Goal: Information Seeking & Learning: Learn about a topic

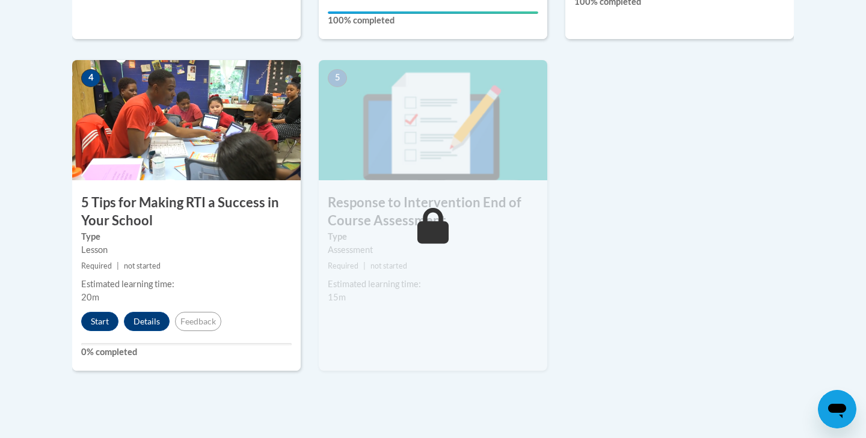
scroll to position [679, 0]
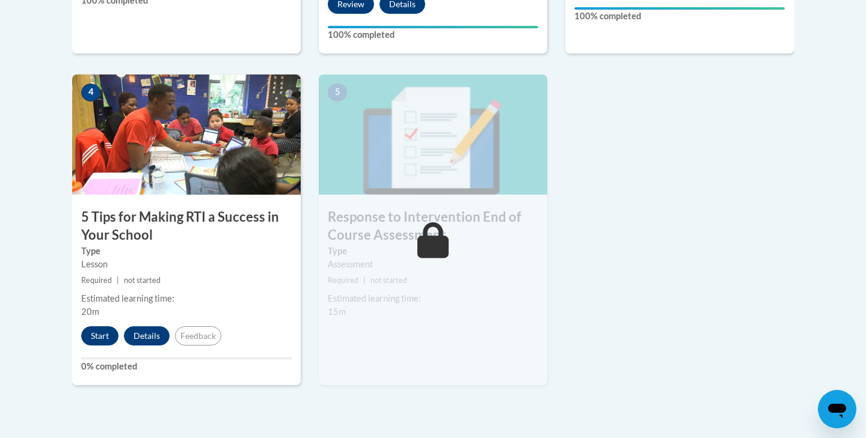
click at [97, 332] on button "Start" at bounding box center [99, 335] width 37 height 19
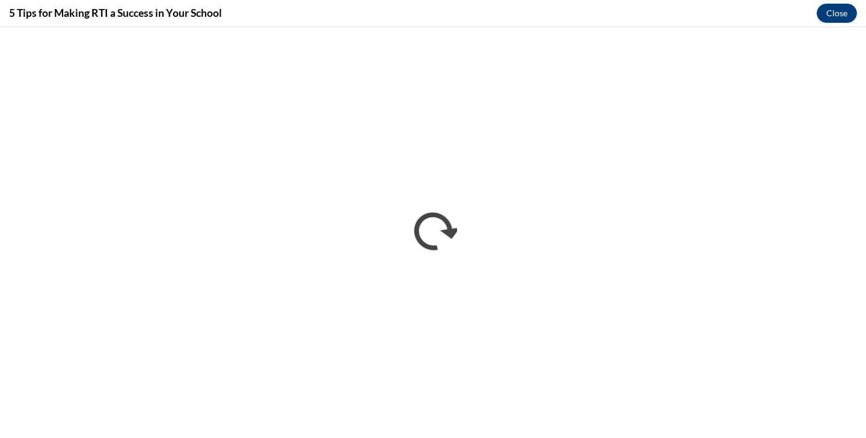
scroll to position [0, 0]
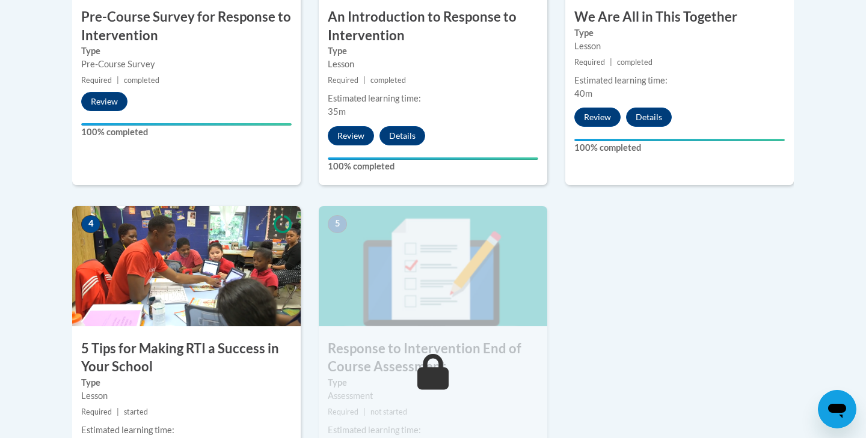
scroll to position [620, 0]
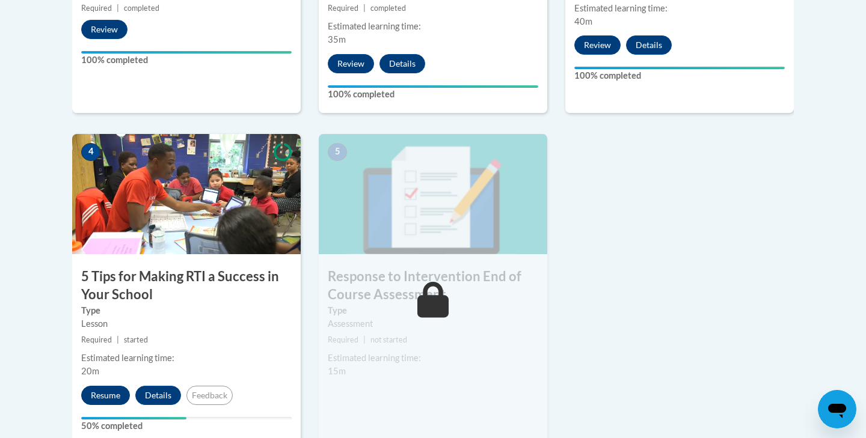
click at [106, 393] on button "Resume" at bounding box center [105, 395] width 49 height 19
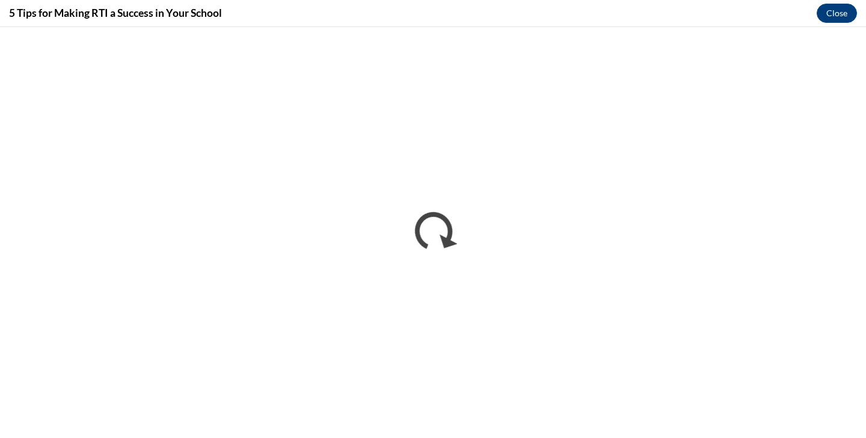
scroll to position [0, 0]
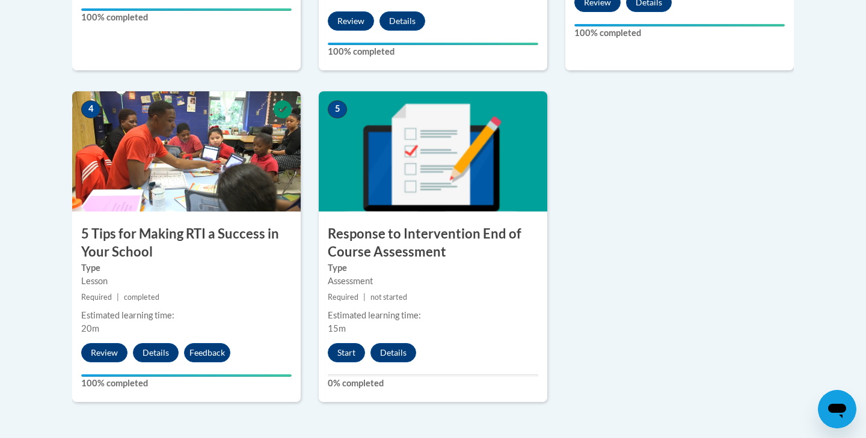
scroll to position [668, 0]
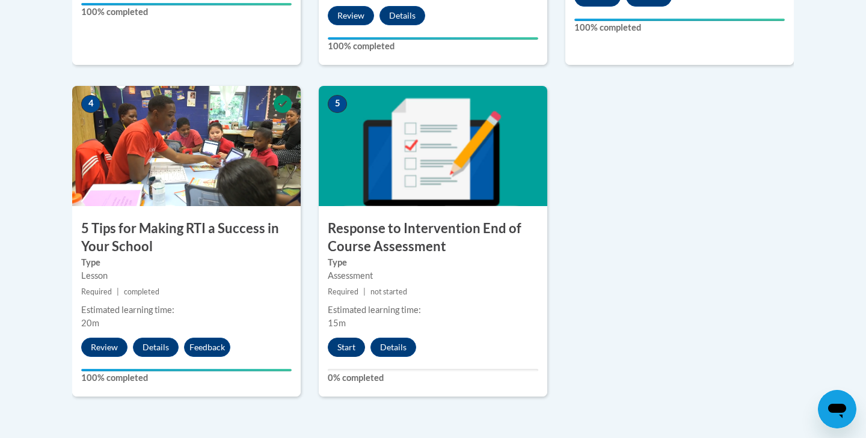
click at [344, 347] on button "Start" at bounding box center [346, 347] width 37 height 19
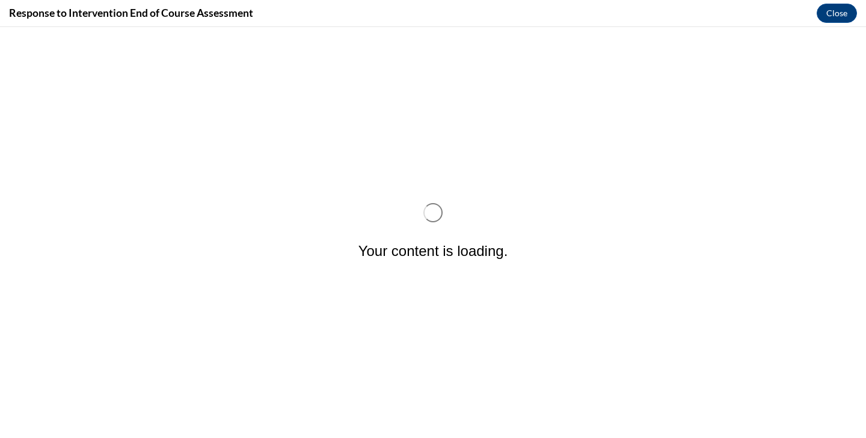
scroll to position [0, 0]
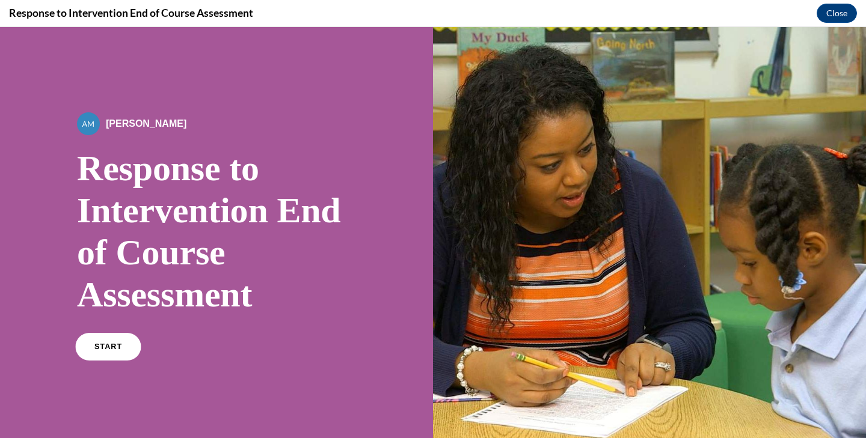
click at [114, 341] on link "START" at bounding box center [108, 347] width 66 height 28
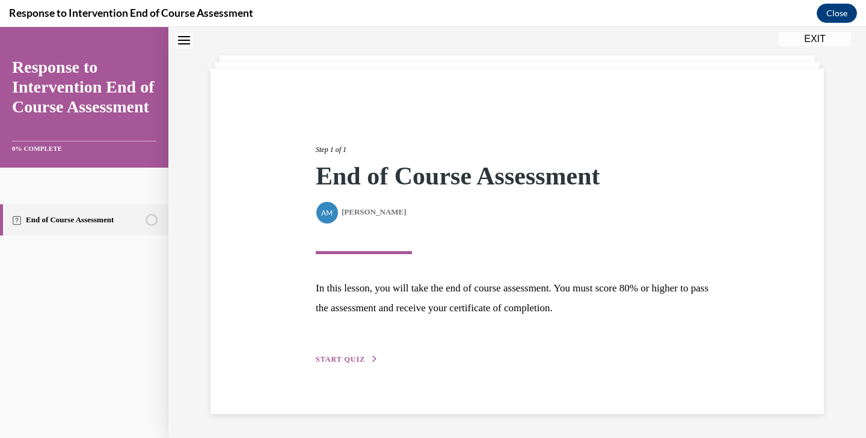
scroll to position [50, 0]
click at [342, 360] on span "START QUIZ" at bounding box center [340, 359] width 49 height 8
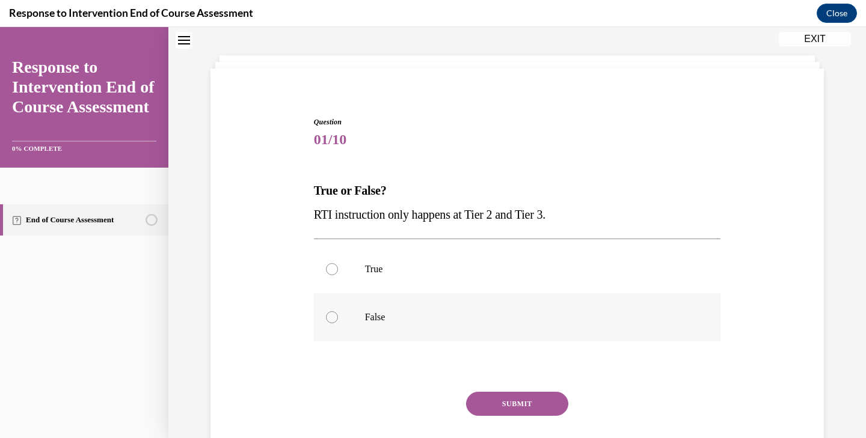
click at [401, 317] on p "False" at bounding box center [528, 317] width 326 height 12
click at [338, 317] on input "False" at bounding box center [332, 317] width 12 height 12
radio input "true"
click at [506, 412] on button "SUBMIT" at bounding box center [517, 404] width 102 height 24
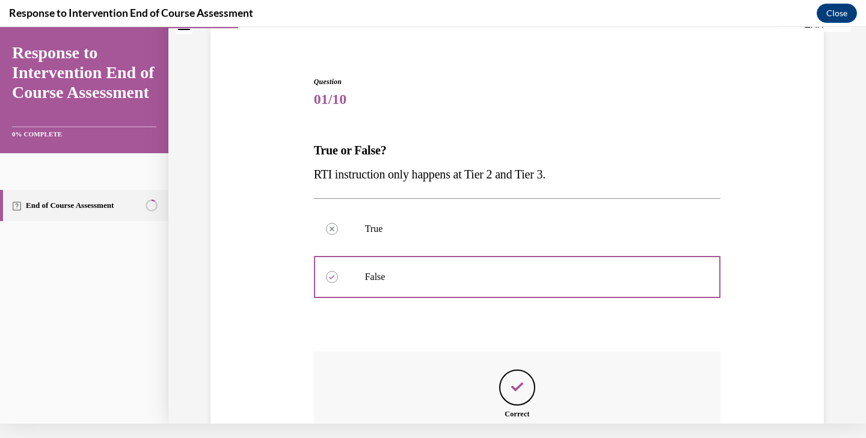
scroll to position [209, 0]
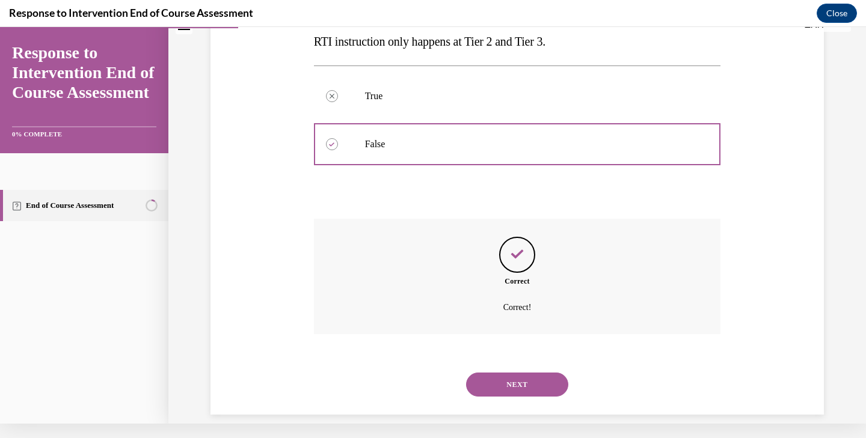
click at [510, 373] on button "NEXT" at bounding box center [517, 385] width 102 height 24
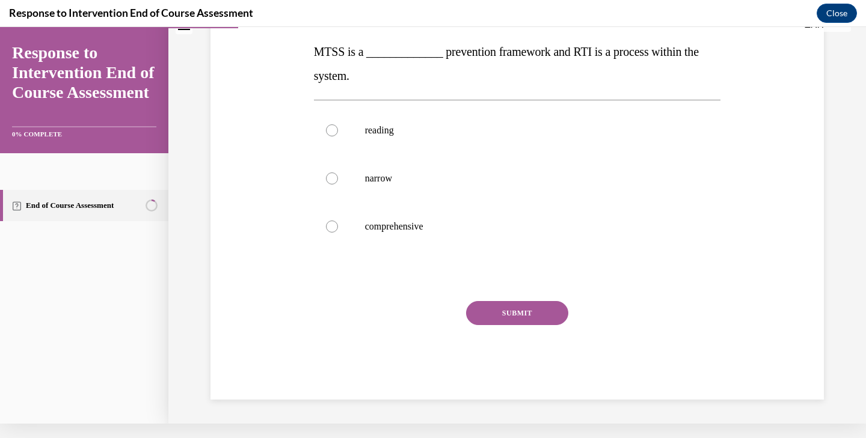
scroll to position [0, 0]
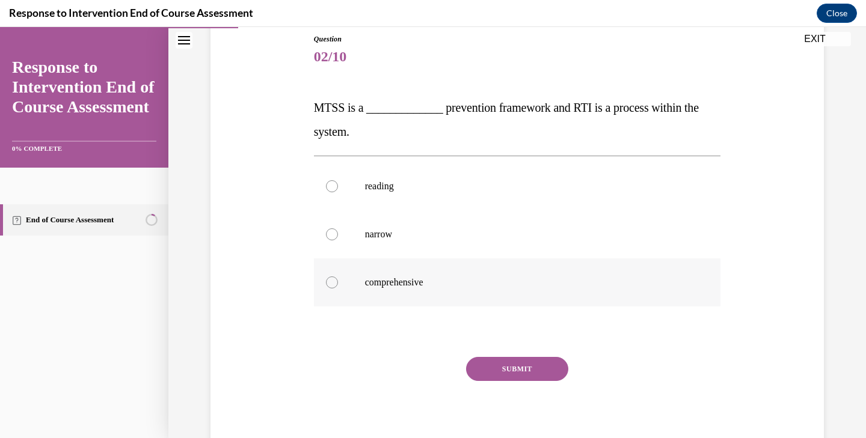
click at [486, 283] on p "comprehensive" at bounding box center [528, 282] width 326 height 12
click at [338, 283] on input "comprehensive" at bounding box center [332, 282] width 12 height 12
radio input "true"
click at [501, 369] on button "SUBMIT" at bounding box center [517, 369] width 102 height 24
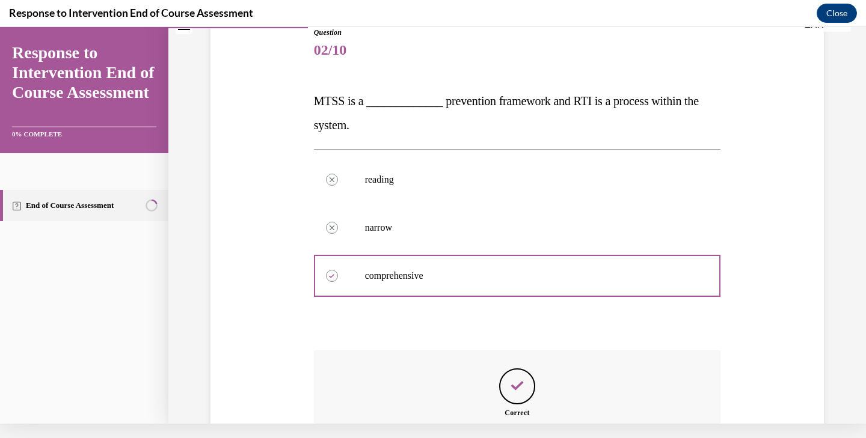
scroll to position [257, 0]
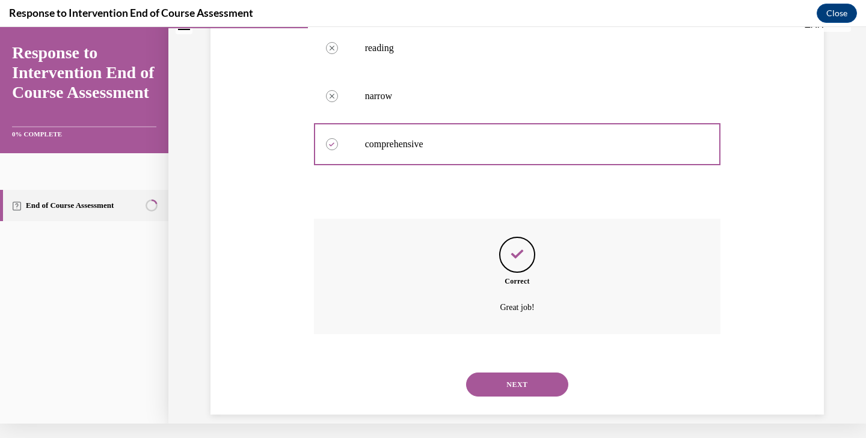
click at [500, 373] on button "NEXT" at bounding box center [517, 385] width 102 height 24
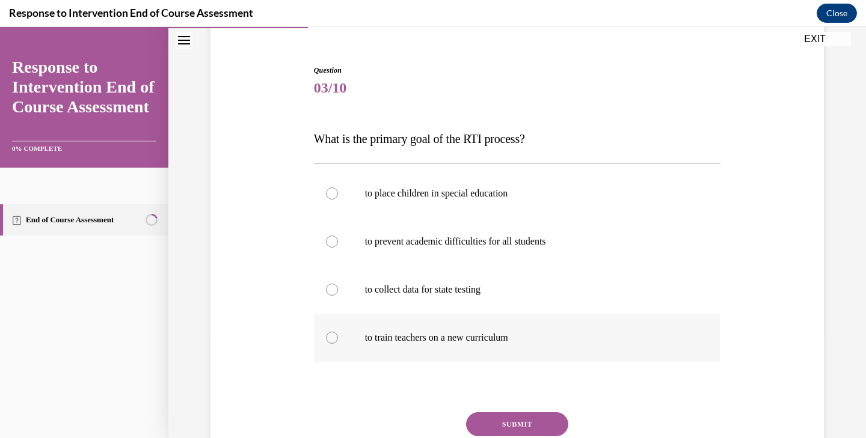
scroll to position [108, 0]
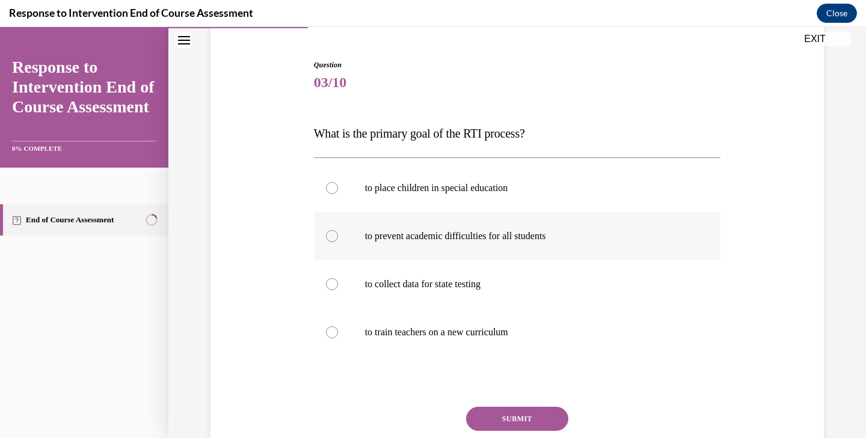
click at [534, 242] on p "to prevent academic difficulties for all students" at bounding box center [528, 236] width 326 height 12
click at [338, 242] on input "to prevent academic difficulties for all students" at bounding box center [332, 236] width 12 height 12
radio input "true"
click at [501, 420] on button "SUBMIT" at bounding box center [517, 419] width 102 height 24
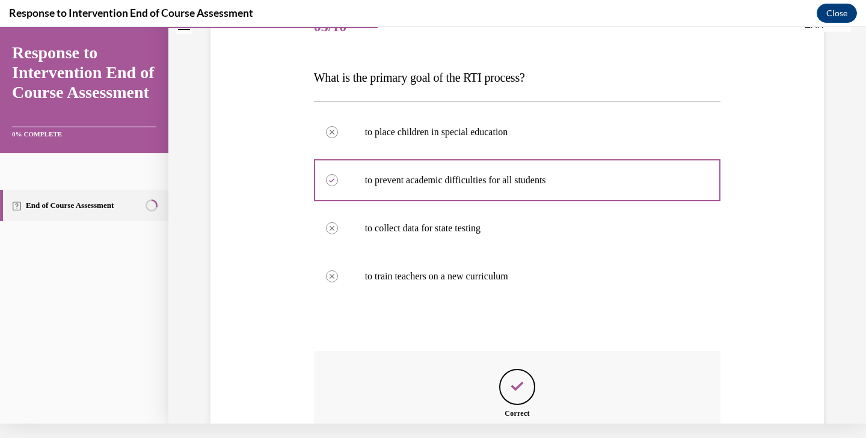
scroll to position [281, 0]
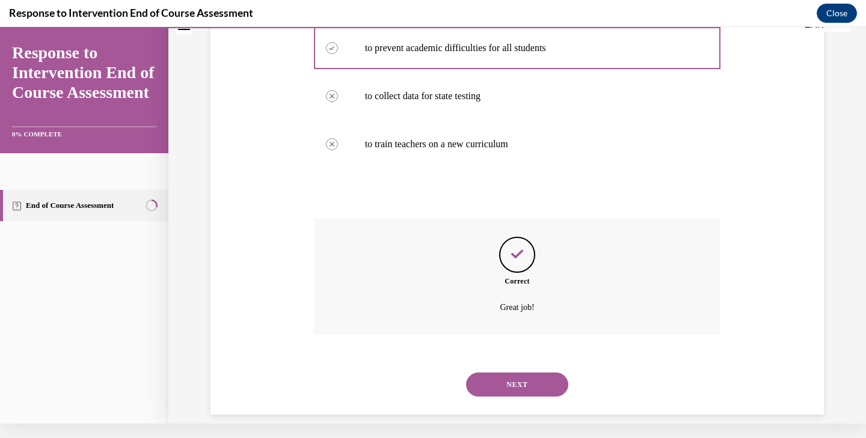
click at [521, 373] on button "NEXT" at bounding box center [517, 385] width 102 height 24
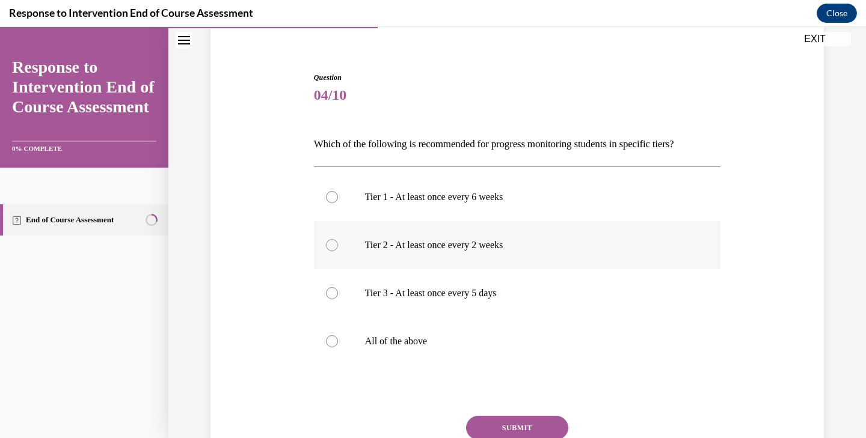
scroll to position [97, 0]
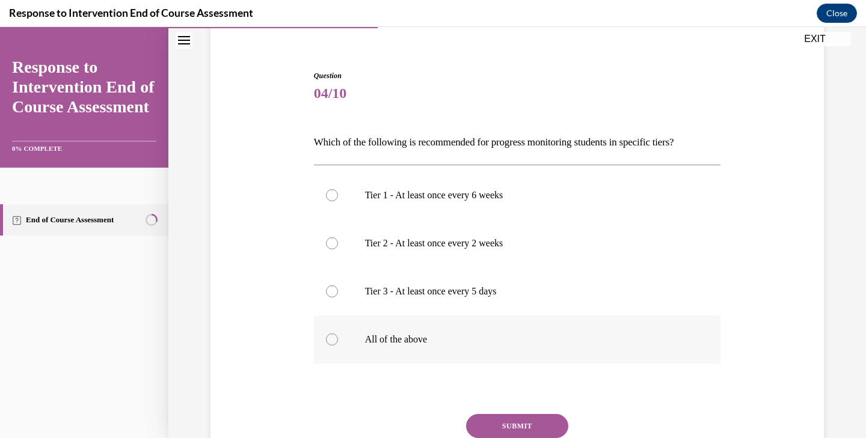
click at [539, 344] on p "All of the above" at bounding box center [528, 340] width 326 height 12
click at [338, 344] on input "All of the above" at bounding box center [332, 340] width 12 height 12
radio input "true"
click at [513, 426] on button "SUBMIT" at bounding box center [517, 426] width 102 height 24
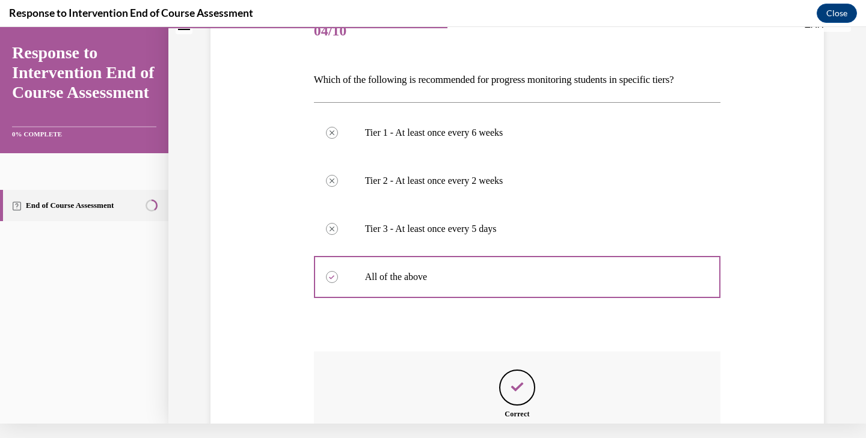
scroll to position [0, 0]
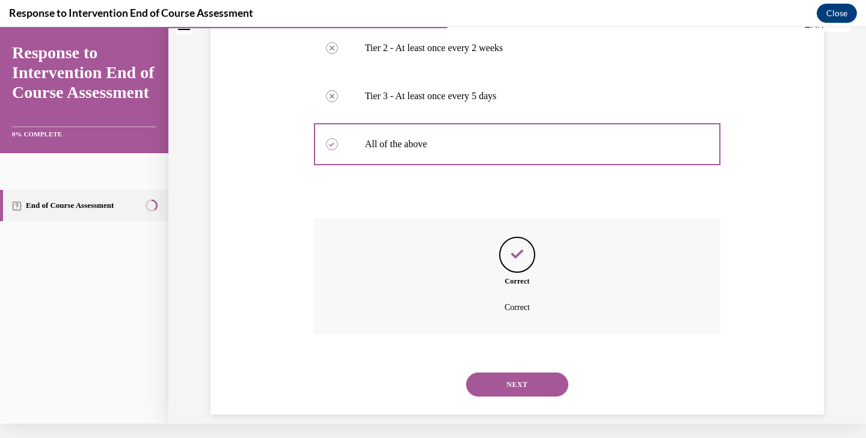
click at [528, 373] on button "NEXT" at bounding box center [517, 385] width 102 height 24
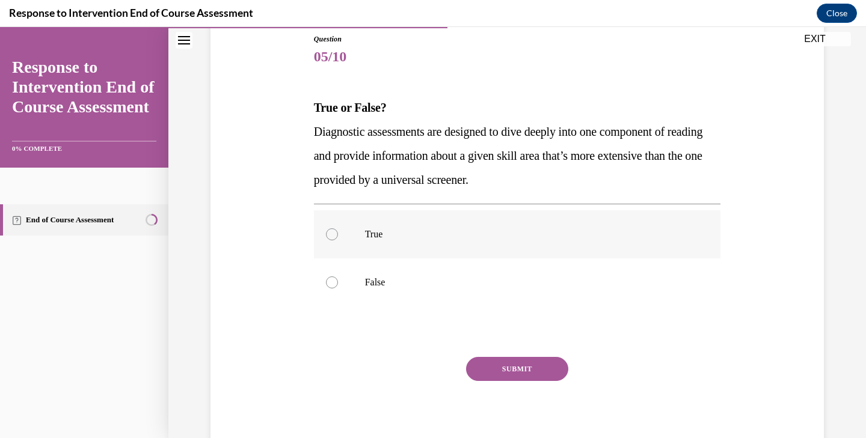
click at [542, 254] on label "True" at bounding box center [517, 234] width 407 height 48
click at [338, 240] on input "True" at bounding box center [332, 234] width 12 height 12
radio input "true"
click at [533, 365] on button "SUBMIT" at bounding box center [517, 369] width 102 height 24
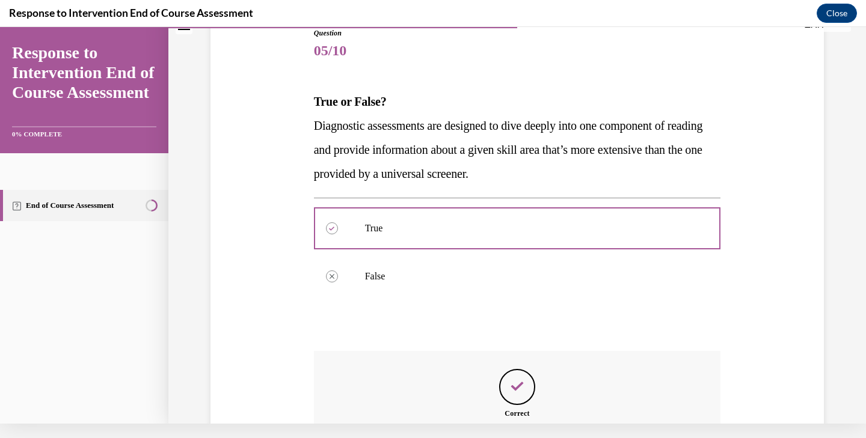
scroll to position [257, 0]
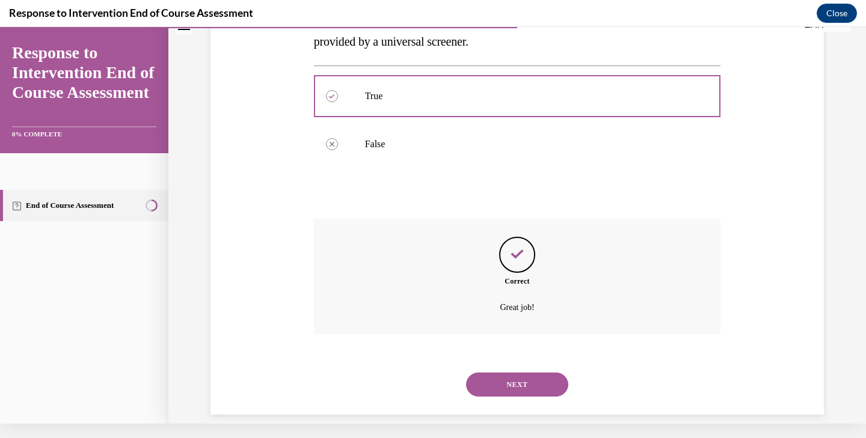
click at [533, 373] on button "NEXT" at bounding box center [517, 385] width 102 height 24
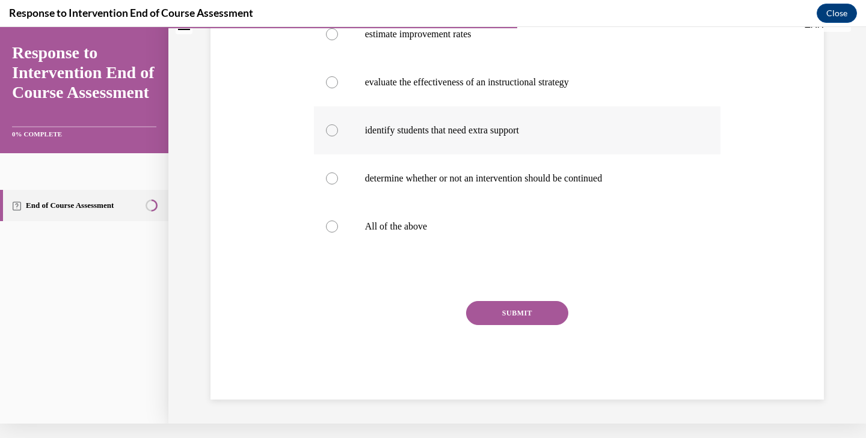
scroll to position [0, 0]
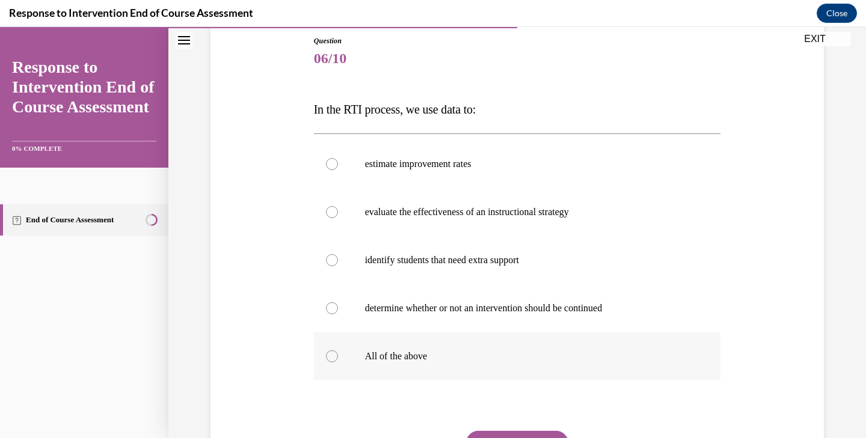
click at [533, 355] on p "All of the above" at bounding box center [528, 356] width 326 height 12
click at [338, 355] on input "All of the above" at bounding box center [332, 356] width 12 height 12
radio input "true"
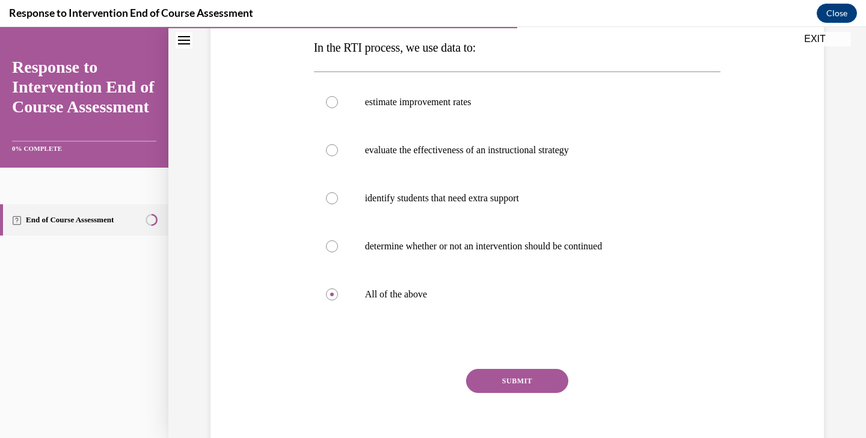
scroll to position [195, 0]
click at [498, 383] on button "SUBMIT" at bounding box center [517, 380] width 102 height 24
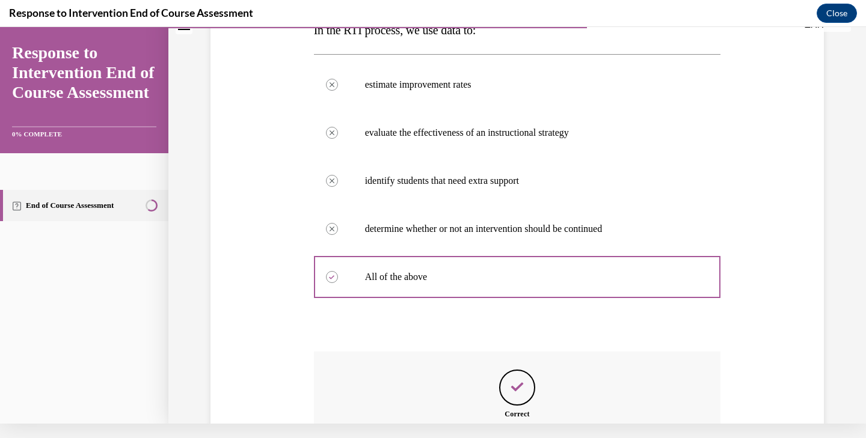
scroll to position [329, 0]
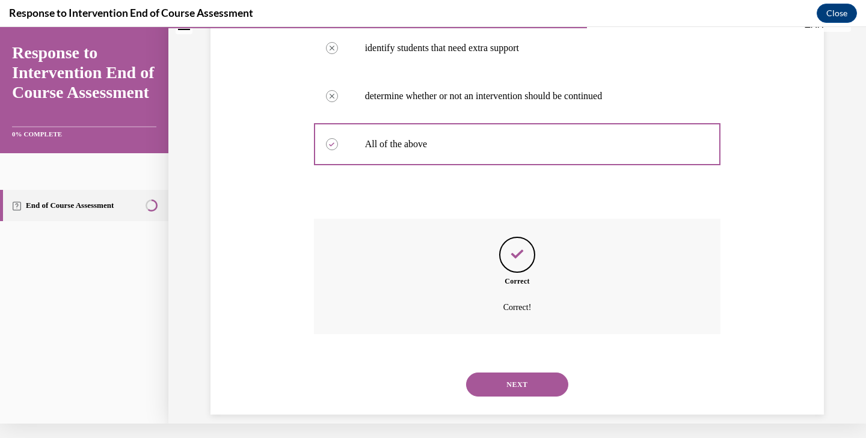
click at [508, 373] on button "NEXT" at bounding box center [517, 385] width 102 height 24
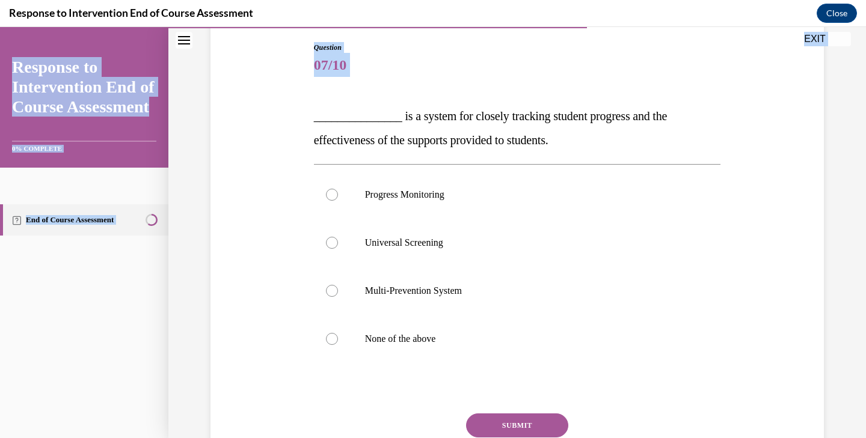
scroll to position [142, 0]
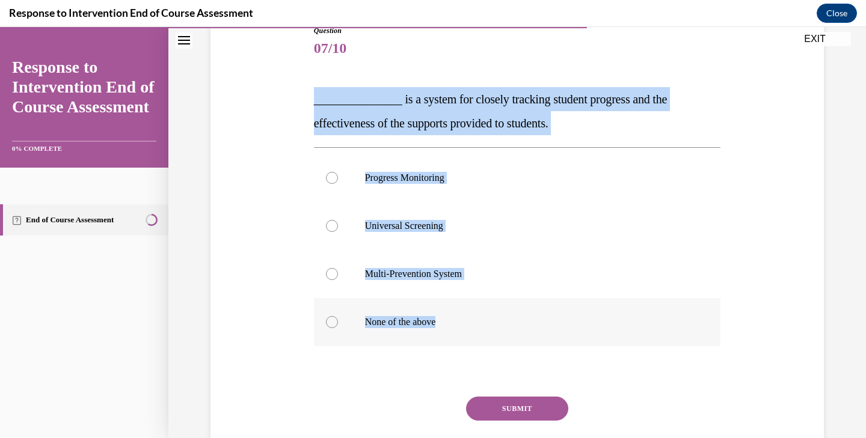
drag, startPoint x: 311, startPoint y: 144, endPoint x: 460, endPoint y: 337, distance: 243.8
click at [460, 337] on div "Question 07/10 _______________ is a system for closely tracking student progres…" at bounding box center [517, 251] width 413 height 488
copy div "_______________ is a system for closely tracking student progress and the effec…"
click at [404, 183] on label "Progress Monitoring" at bounding box center [517, 178] width 407 height 48
click at [338, 183] on input "Progress Monitoring" at bounding box center [332, 178] width 12 height 12
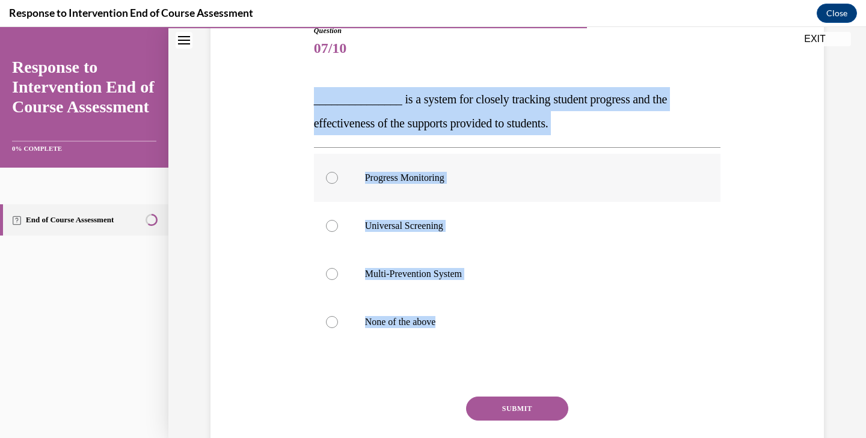
radio input "true"
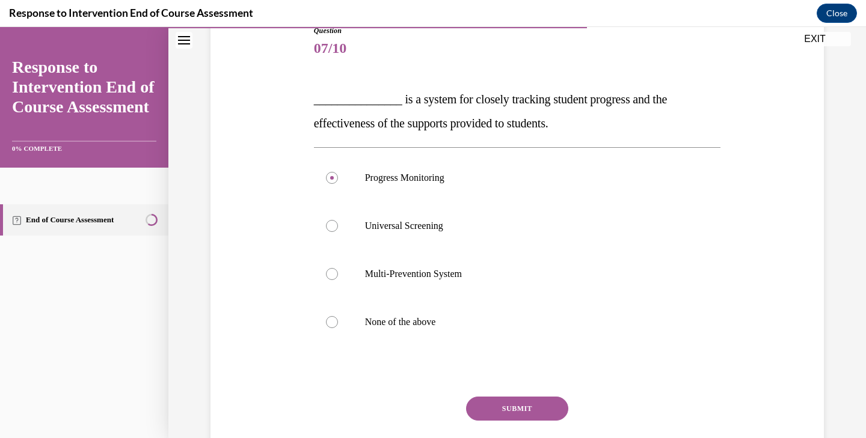
click at [520, 412] on button "SUBMIT" at bounding box center [517, 409] width 102 height 24
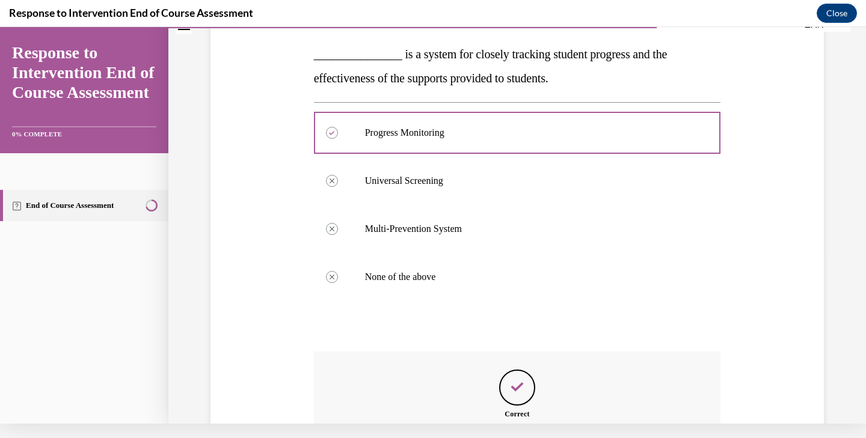
scroll to position [305, 0]
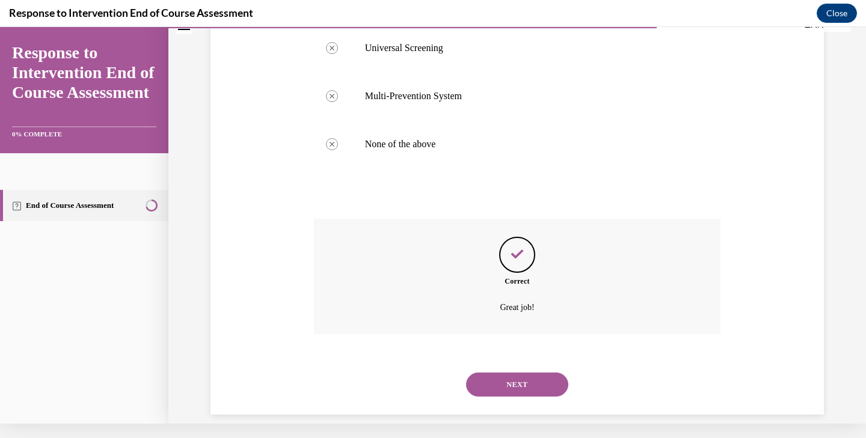
click at [526, 375] on button "NEXT" at bounding box center [517, 385] width 102 height 24
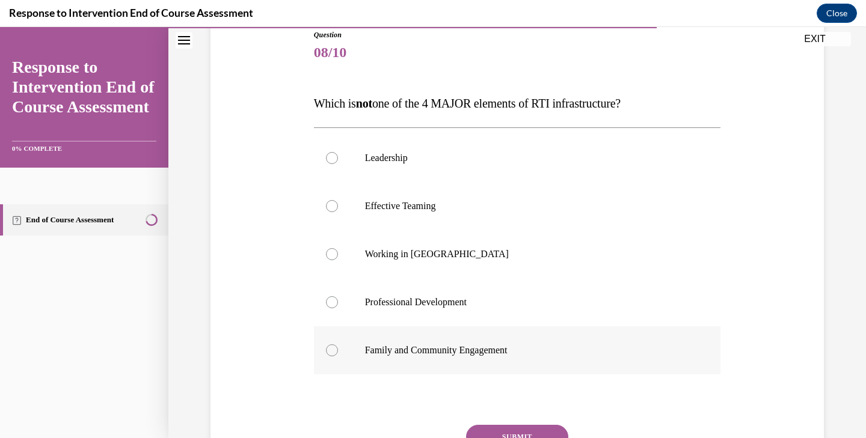
scroll to position [138, 0]
click at [558, 249] on p "Working in Silos" at bounding box center [528, 254] width 326 height 12
click at [338, 249] on input "Working in Silos" at bounding box center [332, 254] width 12 height 12
radio input "true"
click at [507, 427] on button "SUBMIT" at bounding box center [517, 436] width 102 height 24
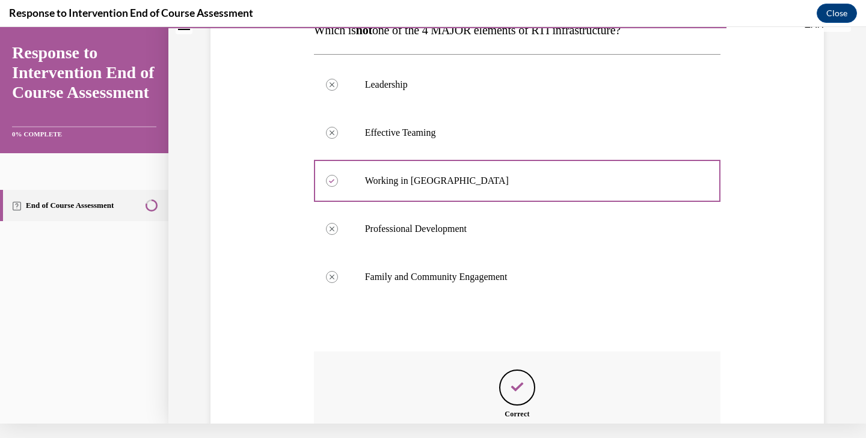
scroll to position [329, 0]
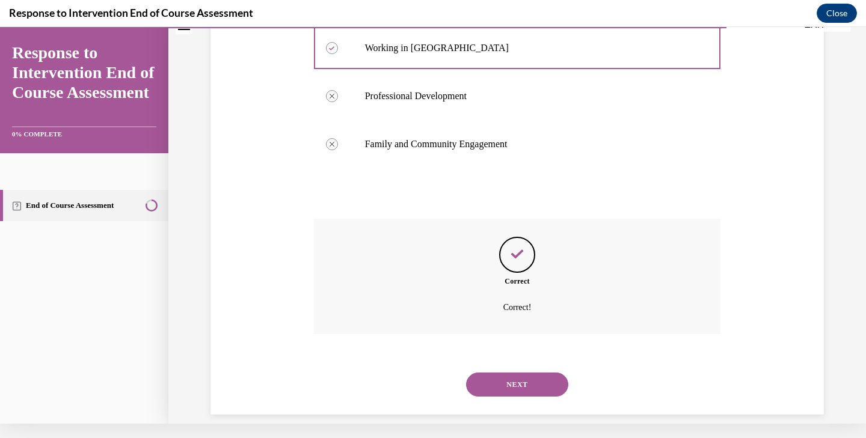
click at [520, 373] on button "NEXT" at bounding box center [517, 385] width 102 height 24
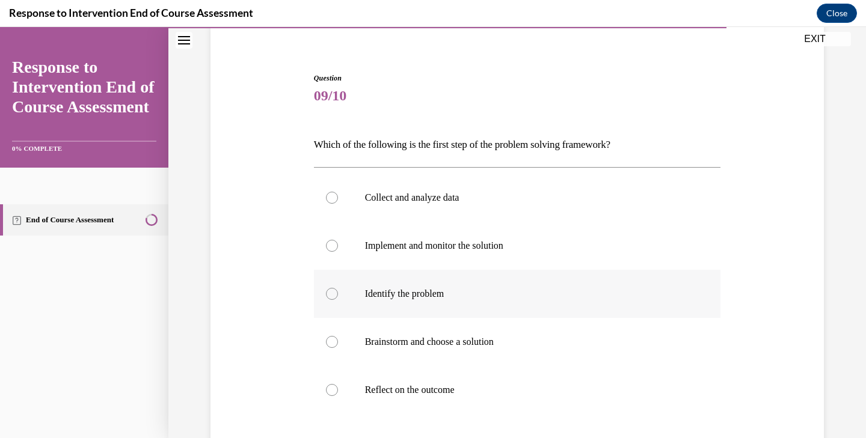
scroll to position [97, 0]
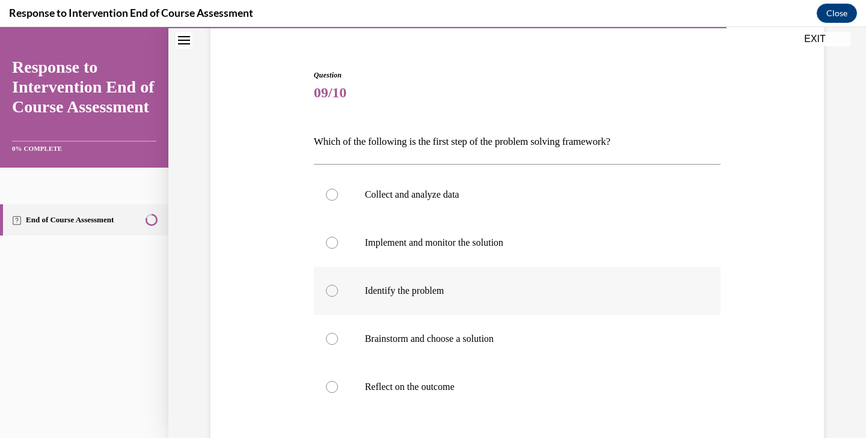
click at [560, 289] on p "Identify the problem" at bounding box center [528, 291] width 326 height 12
click at [338, 289] on input "Identify the problem" at bounding box center [332, 291] width 12 height 12
radio input "true"
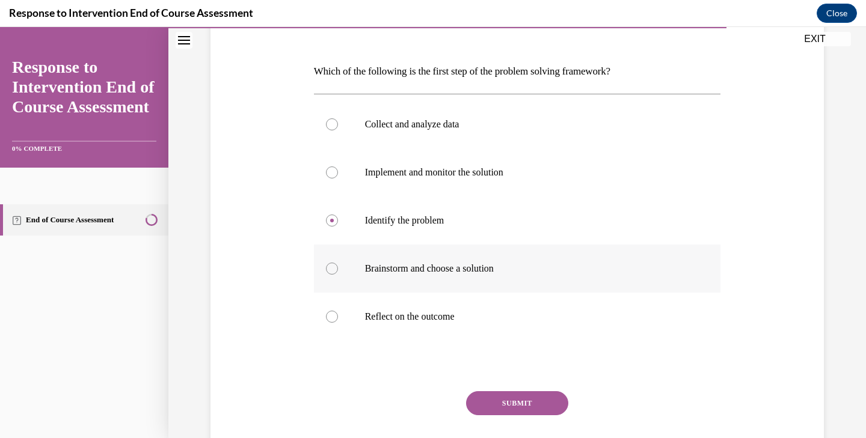
scroll to position [181, 0]
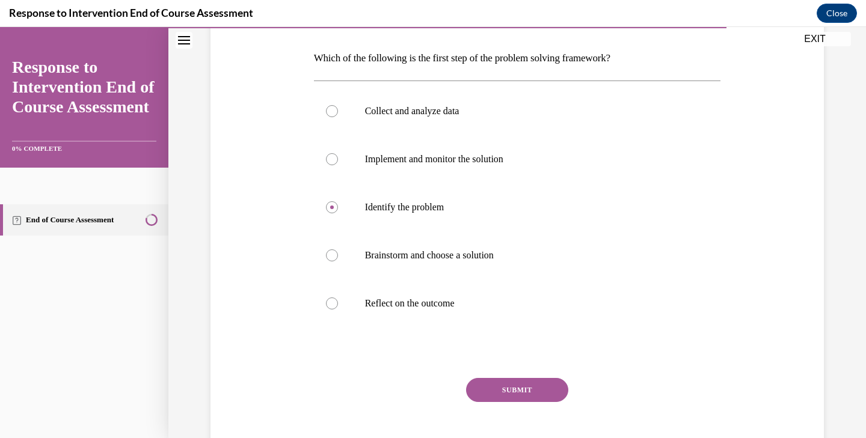
click at [525, 394] on button "SUBMIT" at bounding box center [517, 390] width 102 height 24
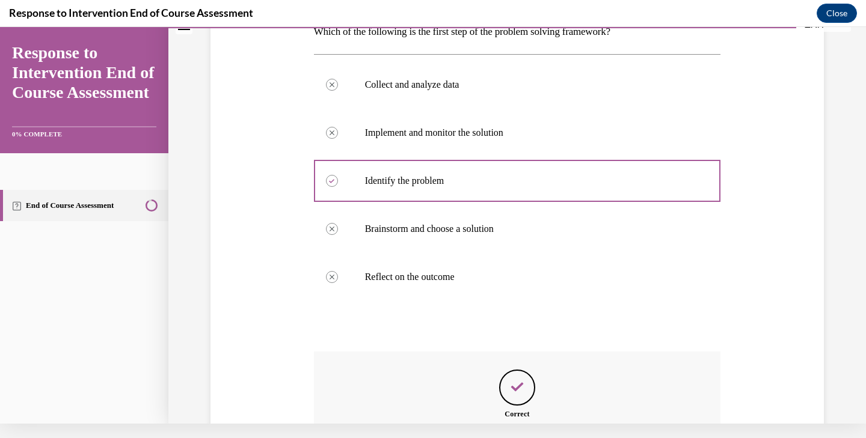
scroll to position [326, 0]
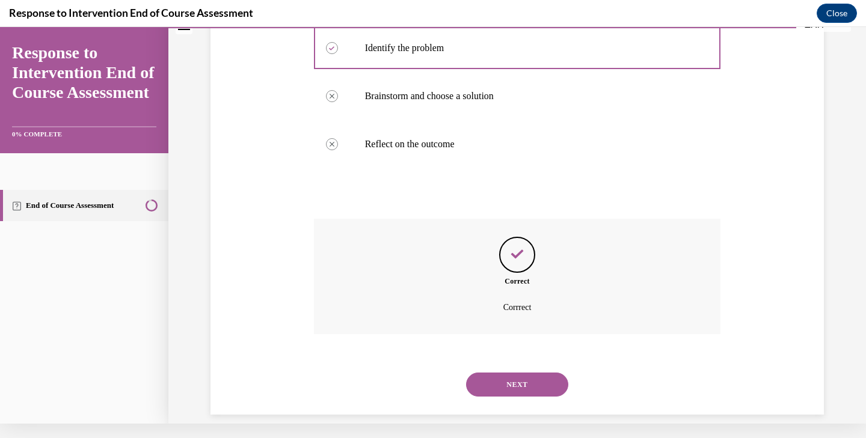
click at [525, 373] on button "NEXT" at bounding box center [517, 385] width 102 height 24
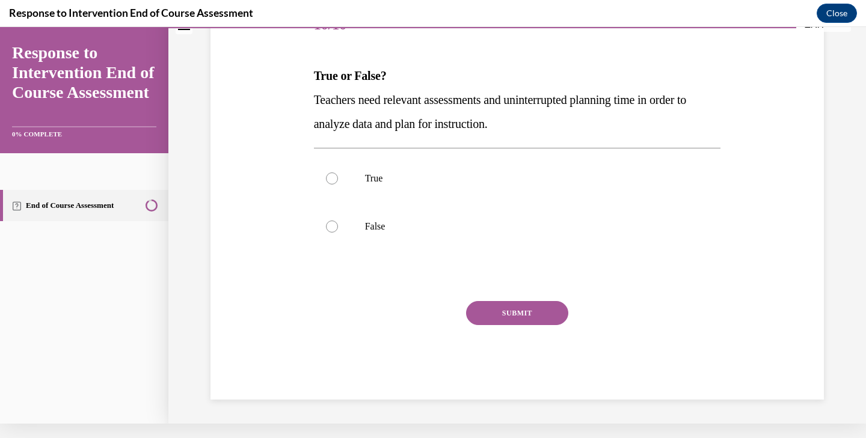
scroll to position [0, 0]
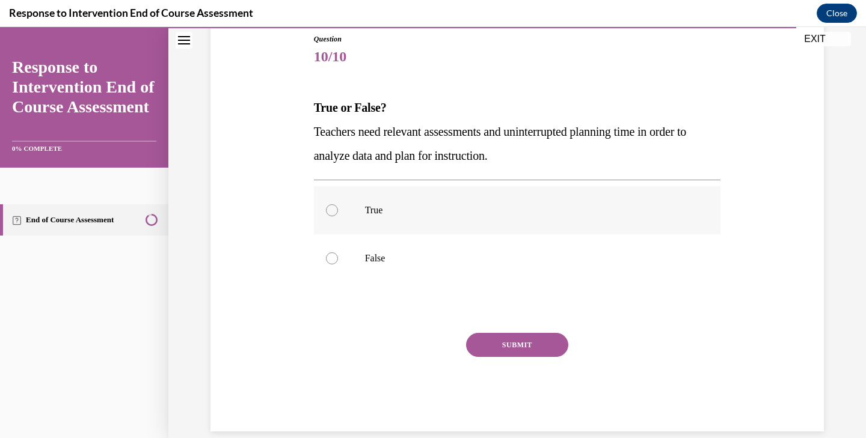
click at [544, 210] on p "True" at bounding box center [528, 210] width 326 height 12
click at [338, 210] on input "True" at bounding box center [332, 210] width 12 height 12
radio input "true"
click at [537, 349] on button "SUBMIT" at bounding box center [517, 345] width 102 height 24
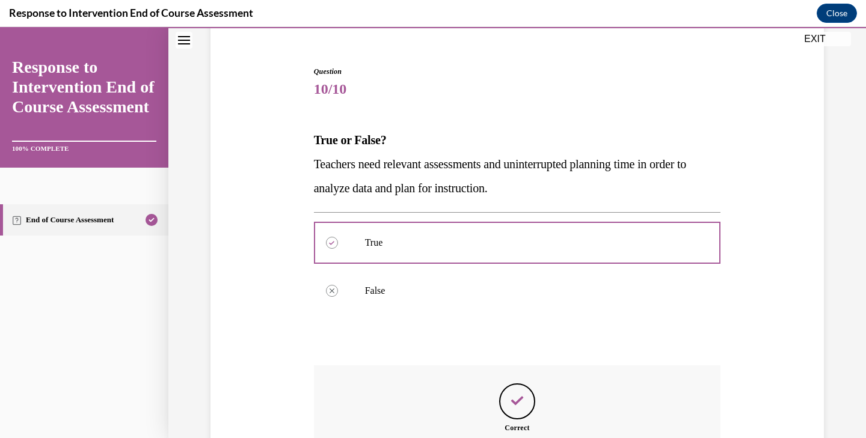
scroll to position [233, 0]
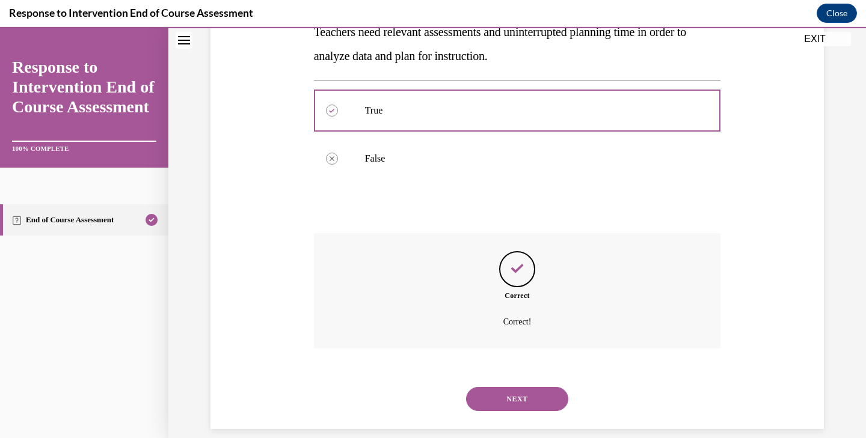
click at [530, 387] on button "NEXT" at bounding box center [517, 399] width 102 height 24
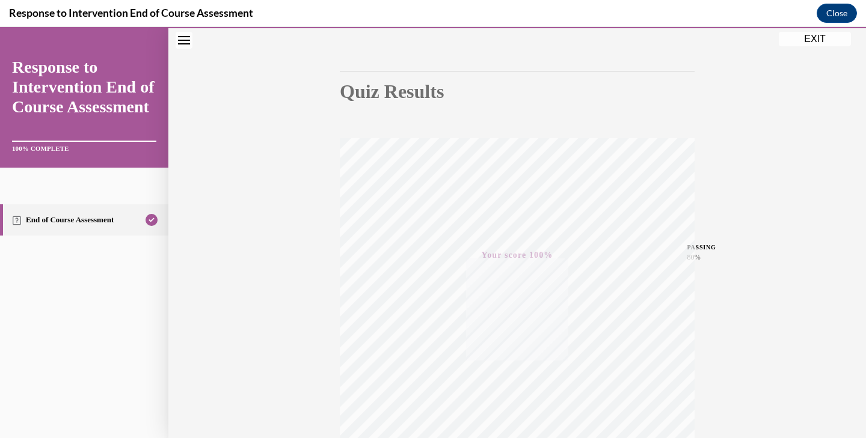
scroll to position [205, 0]
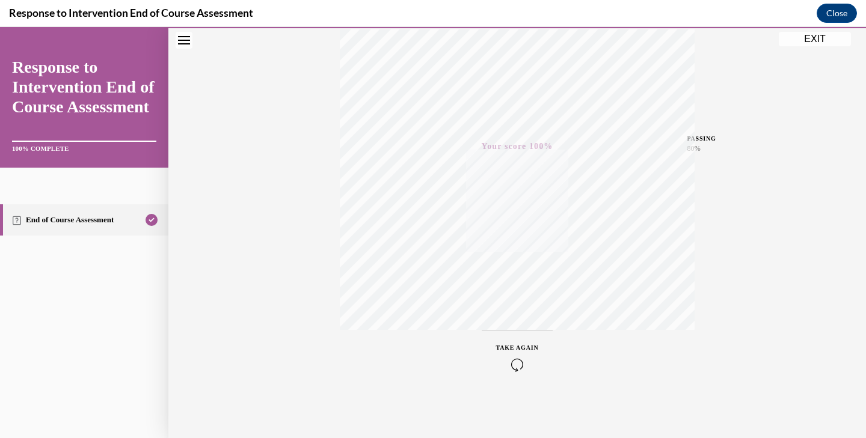
click at [819, 35] on button "EXIT" at bounding box center [814, 39] width 72 height 14
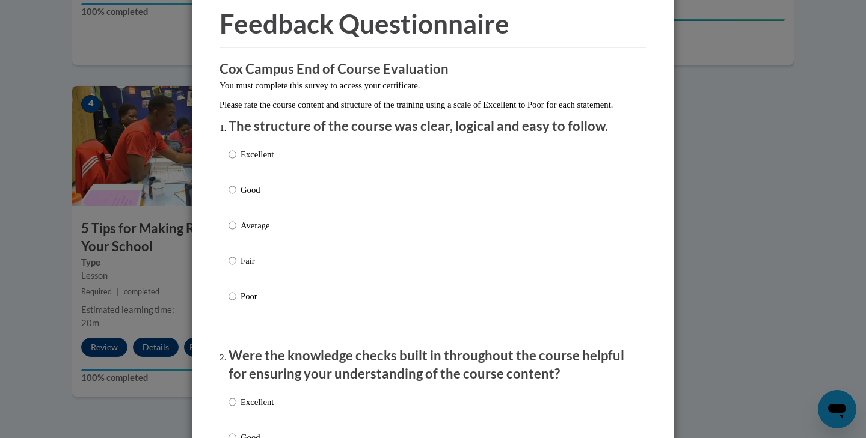
scroll to position [52, 0]
click at [319, 207] on div "Excellent Good Average Fair Poor" at bounding box center [432, 239] width 409 height 196
click at [260, 195] on p "Good" at bounding box center [256, 188] width 33 height 13
click at [236, 195] on input "Good" at bounding box center [232, 188] width 8 height 13
radio input "true"
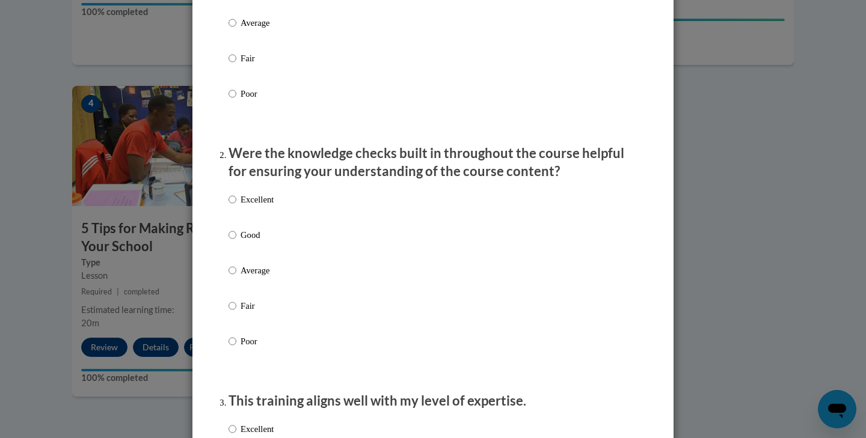
click at [251, 242] on p "Good" at bounding box center [256, 234] width 33 height 13
click at [236, 242] on input "Good" at bounding box center [232, 234] width 8 height 13
radio input "true"
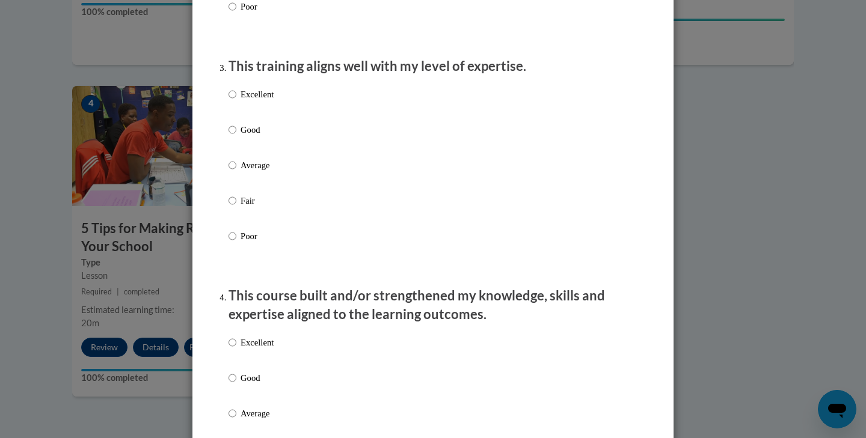
scroll to position [589, 0]
click at [259, 135] on p "Good" at bounding box center [256, 128] width 33 height 13
click at [236, 135] on input "Good" at bounding box center [232, 128] width 8 height 13
radio input "true"
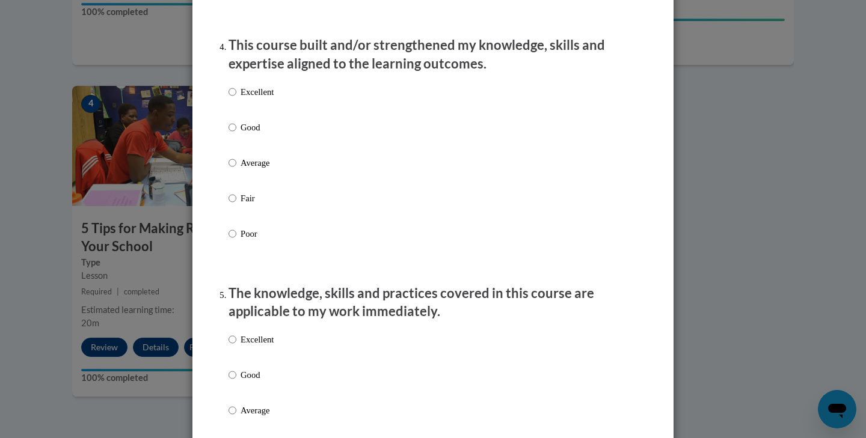
scroll to position [842, 0]
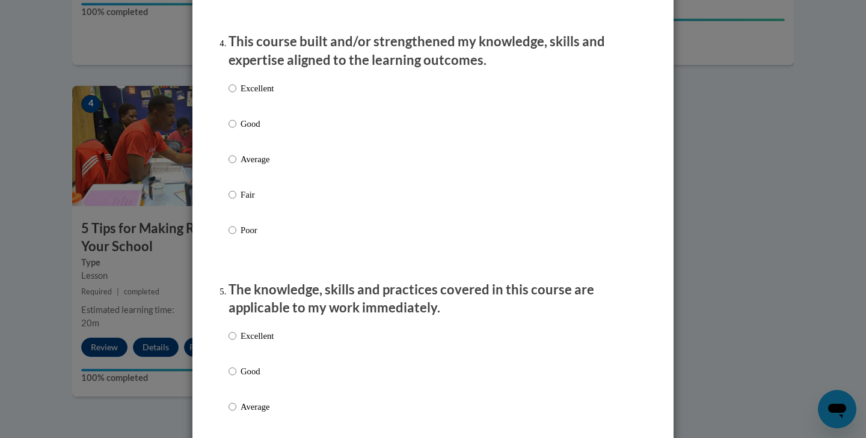
click at [259, 130] on p "Good" at bounding box center [256, 123] width 33 height 13
click at [236, 130] on input "Good" at bounding box center [232, 123] width 8 height 13
radio input "true"
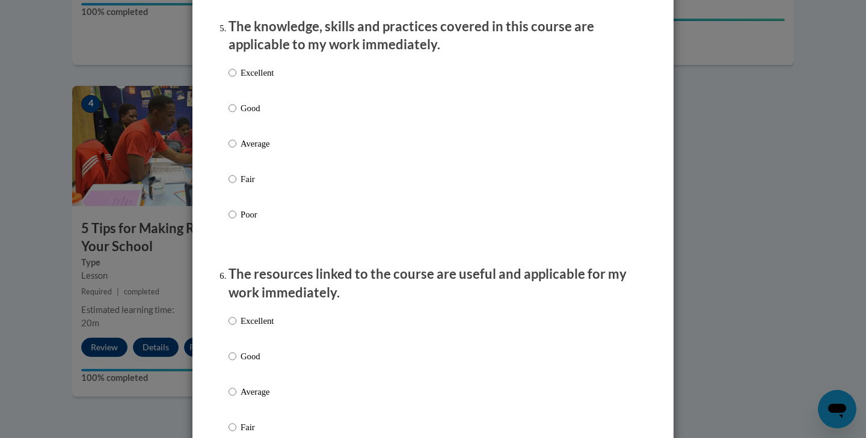
scroll to position [1106, 0]
click at [255, 111] on p "Good" at bounding box center [256, 107] width 33 height 13
click at [236, 111] on input "Good" at bounding box center [232, 107] width 8 height 13
radio input "true"
click at [262, 147] on p "Average" at bounding box center [256, 142] width 33 height 13
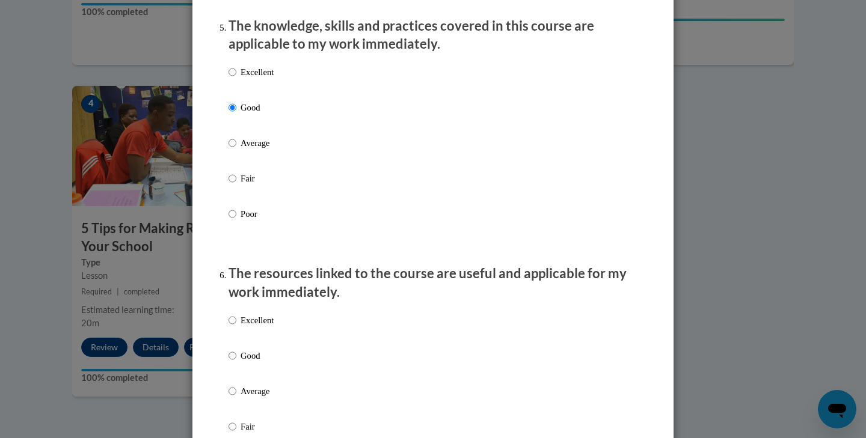
click at [236, 147] on input "Average" at bounding box center [232, 142] width 8 height 13
radio input "true"
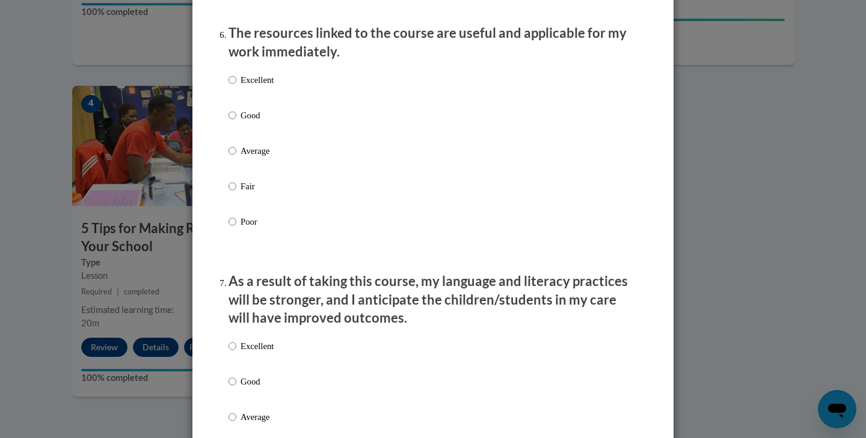
scroll to position [1349, 0]
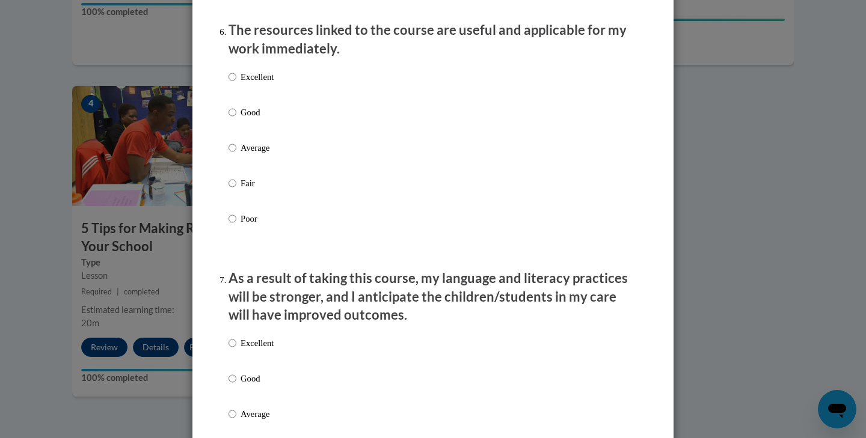
click at [262, 148] on p "Average" at bounding box center [256, 147] width 33 height 13
click at [236, 148] on input "Average" at bounding box center [232, 147] width 8 height 13
radio input "true"
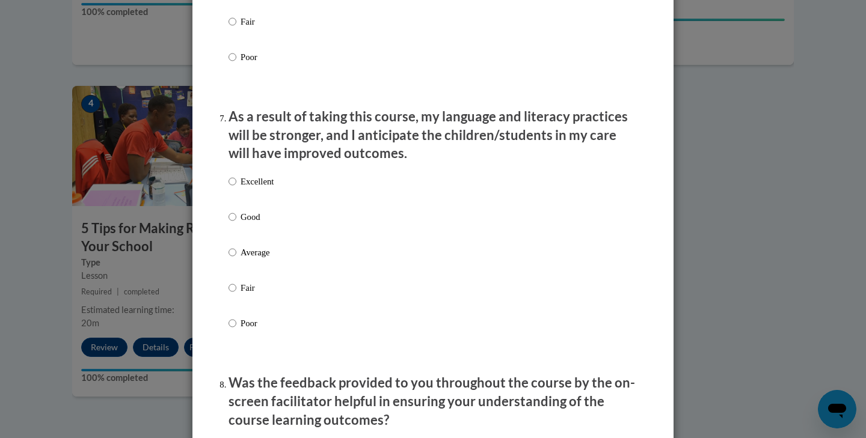
scroll to position [1527, 0]
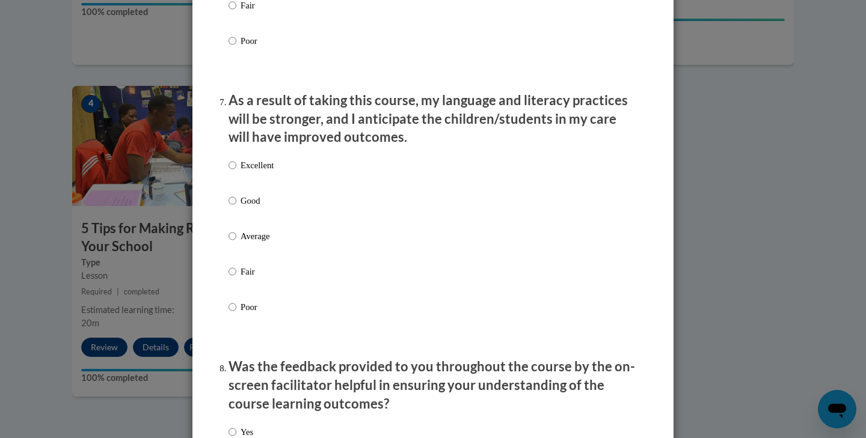
click at [257, 207] on p "Good" at bounding box center [256, 200] width 33 height 13
click at [236, 207] on input "Good" at bounding box center [232, 200] width 8 height 13
radio input "true"
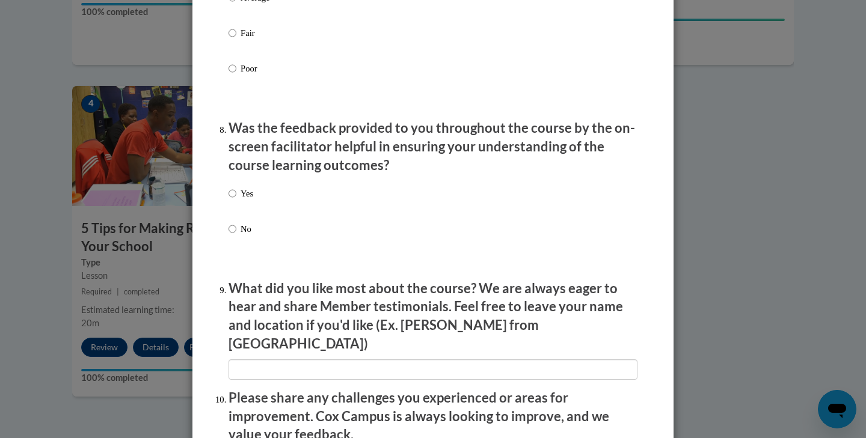
scroll to position [1803, 0]
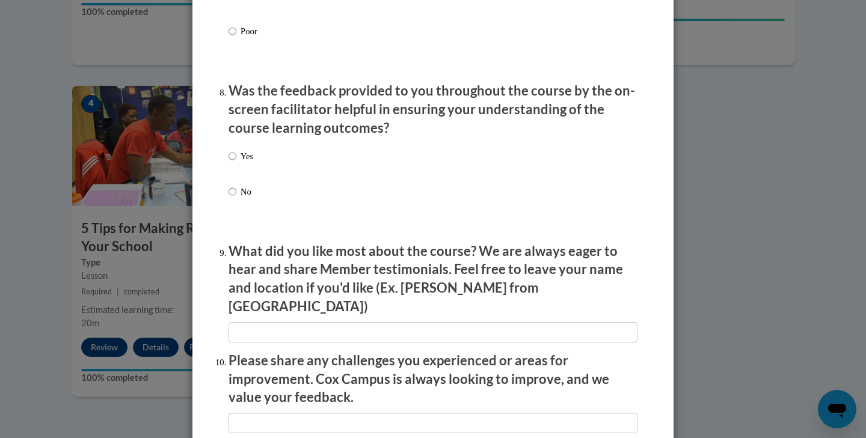
click at [251, 156] on p "Yes" at bounding box center [246, 156] width 13 height 13
click at [236, 156] on input "Yes" at bounding box center [232, 156] width 8 height 13
radio input "true"
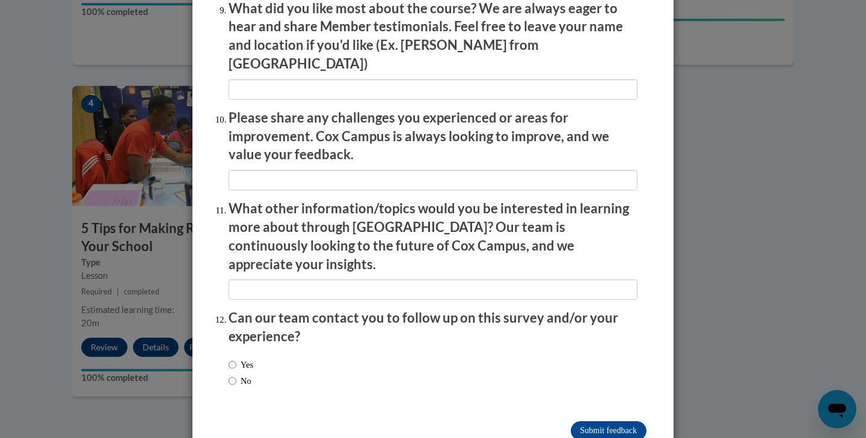
scroll to position [2045, 0]
click at [601, 422] on input "Submit feedback" at bounding box center [608, 431] width 76 height 19
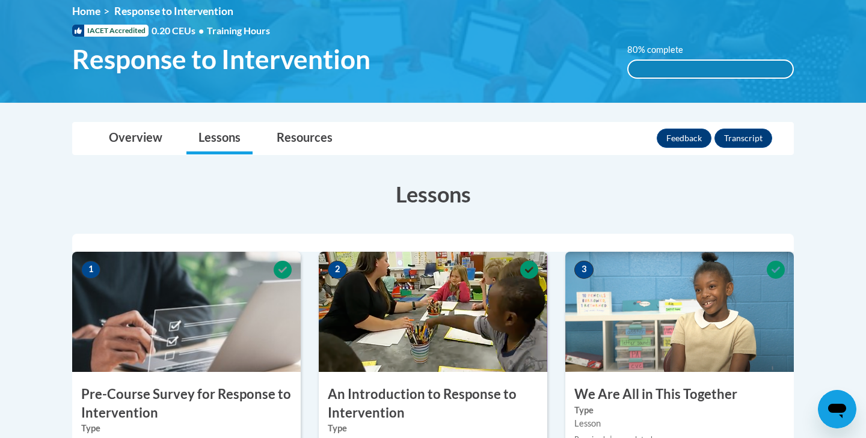
scroll to position [170, 0]
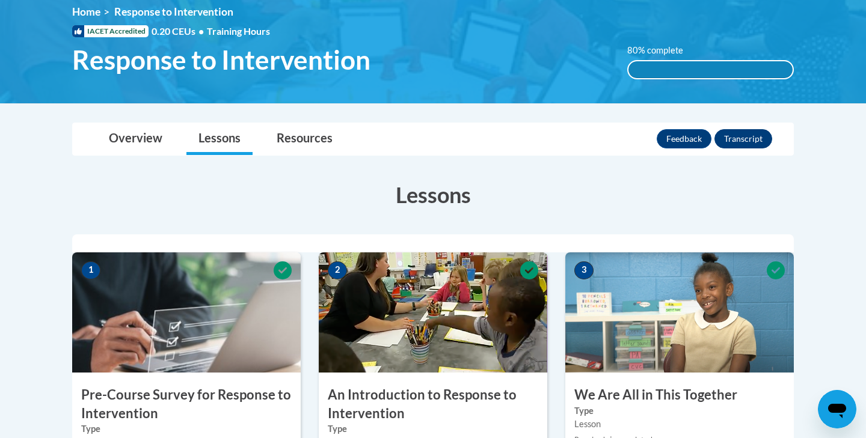
click at [729, 138] on button "Transcript" at bounding box center [743, 138] width 58 height 19
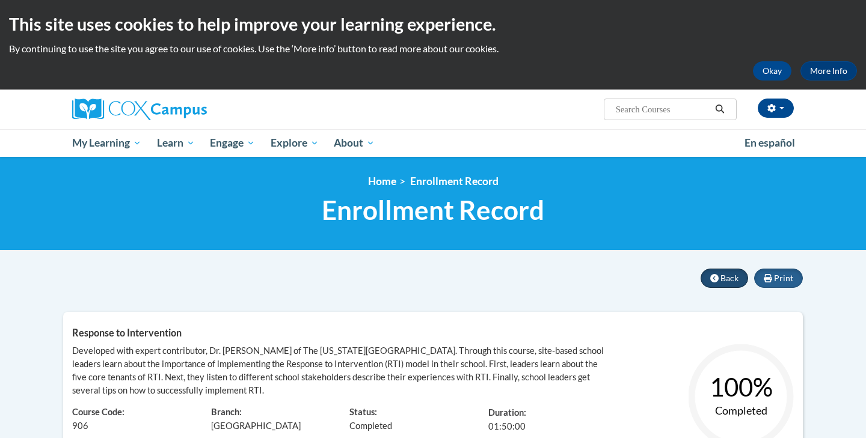
click at [718, 270] on button "Back" at bounding box center [723, 278] width 47 height 19
